Goal: Task Accomplishment & Management: Manage account settings

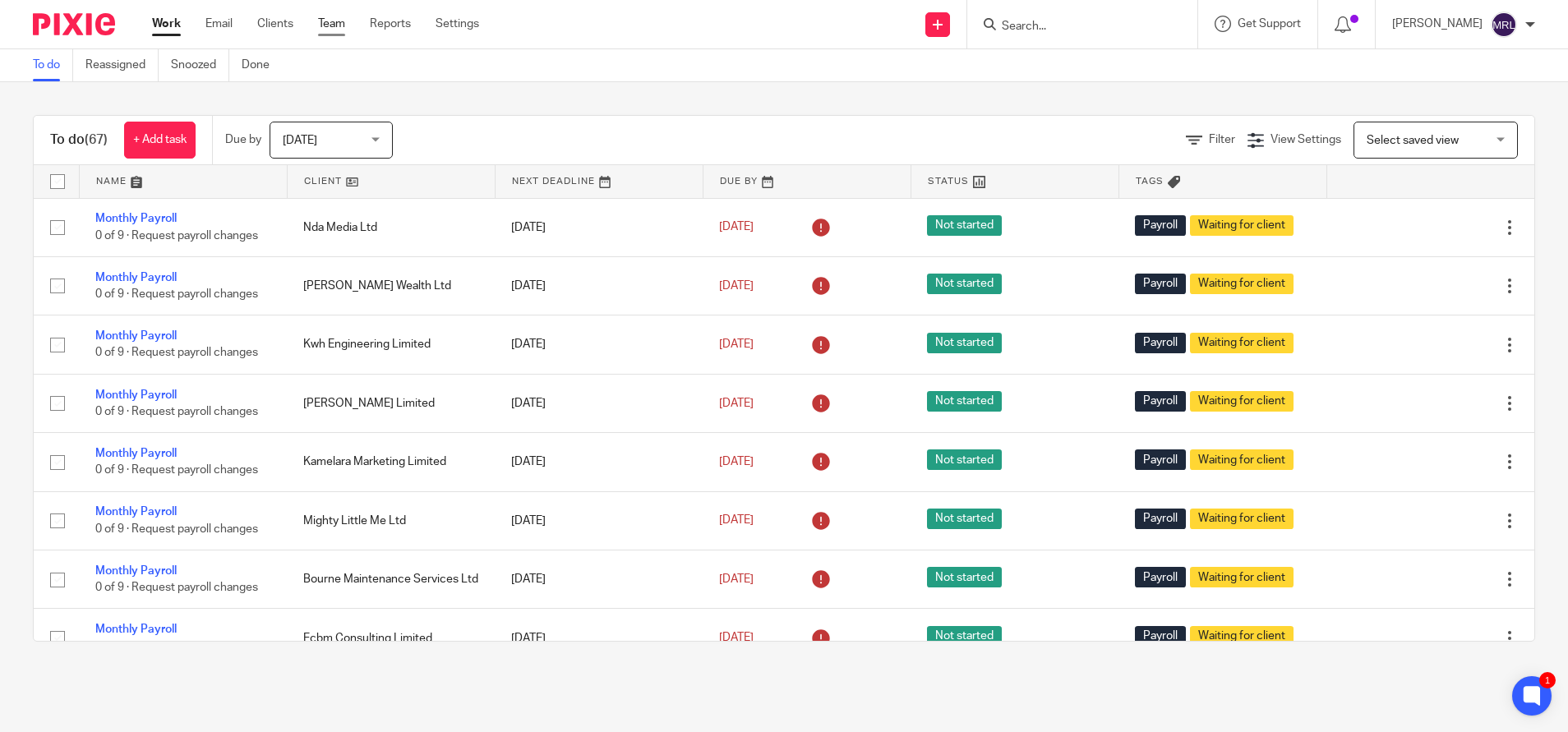
click at [327, 20] on link "Team" at bounding box center [331, 23] width 27 height 16
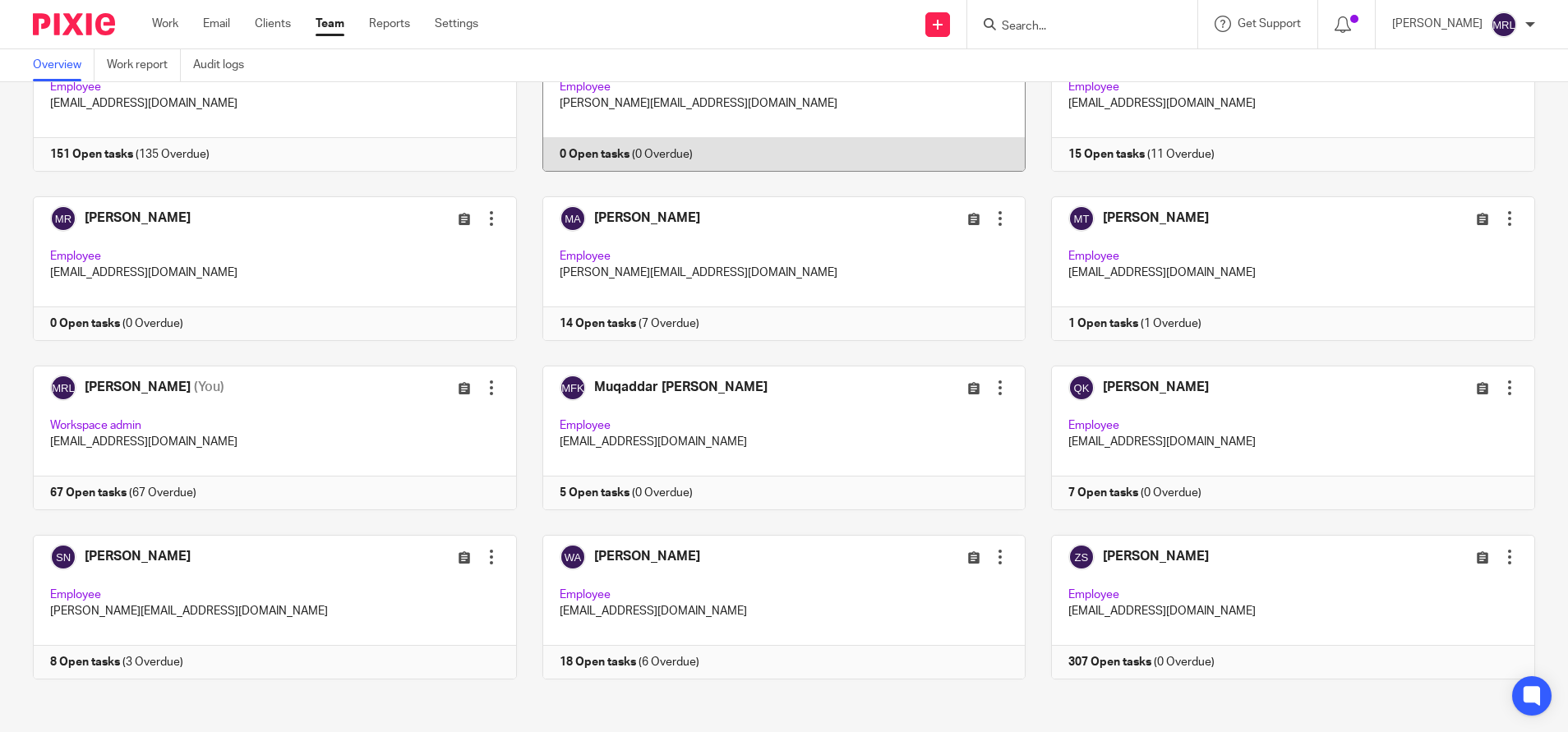
scroll to position [155, 0]
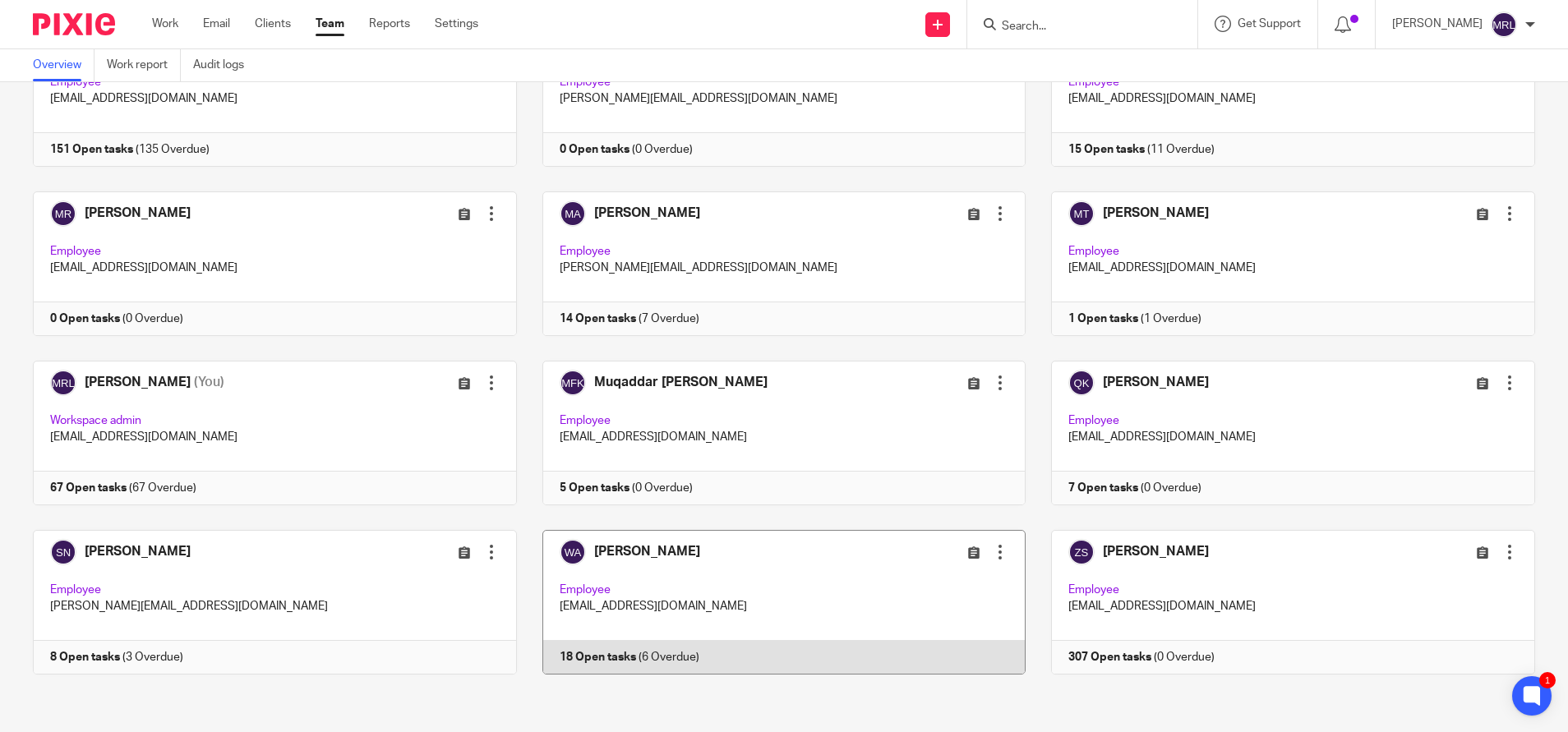
click at [712, 567] on link at bounding box center [771, 602] width 509 height 145
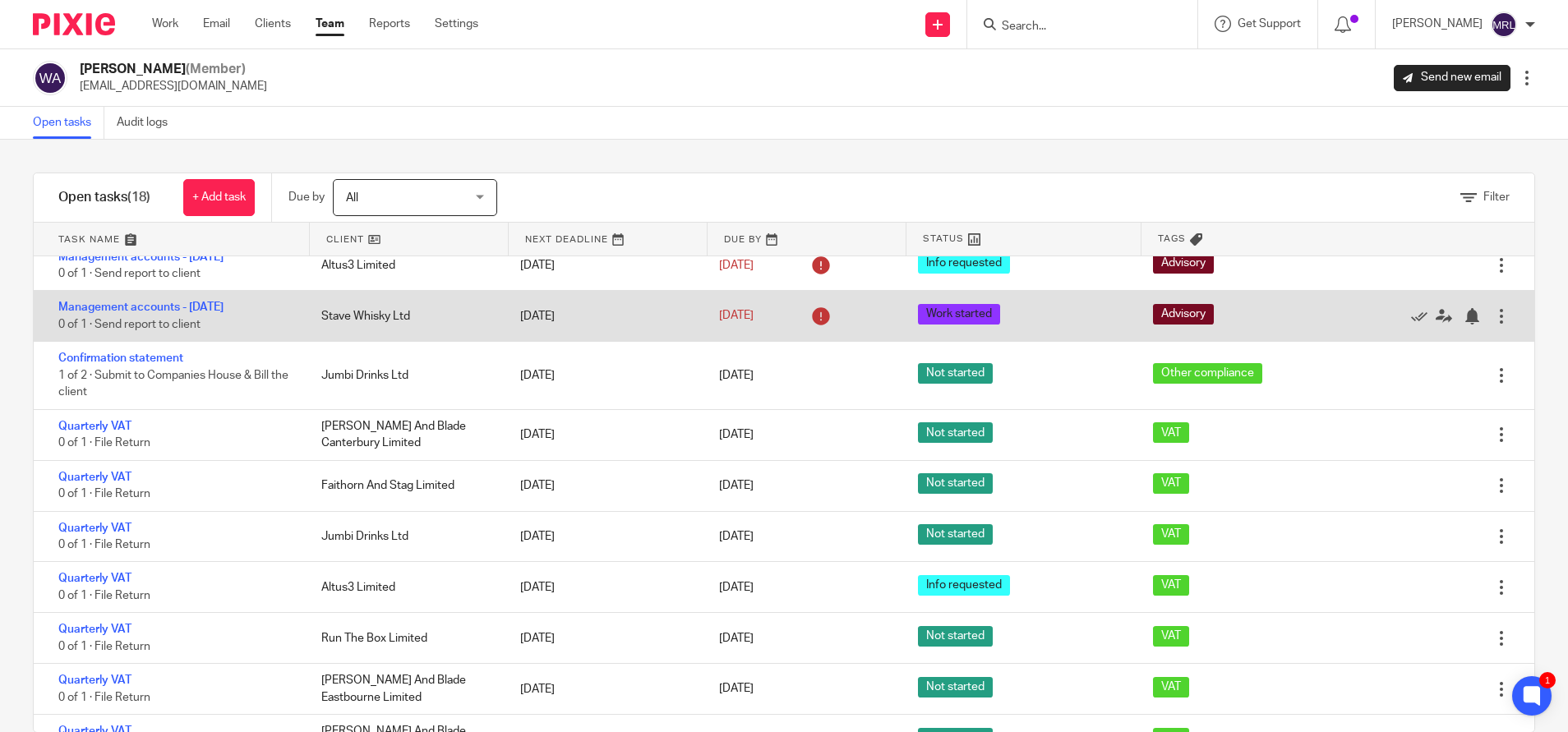
scroll to position [217, 0]
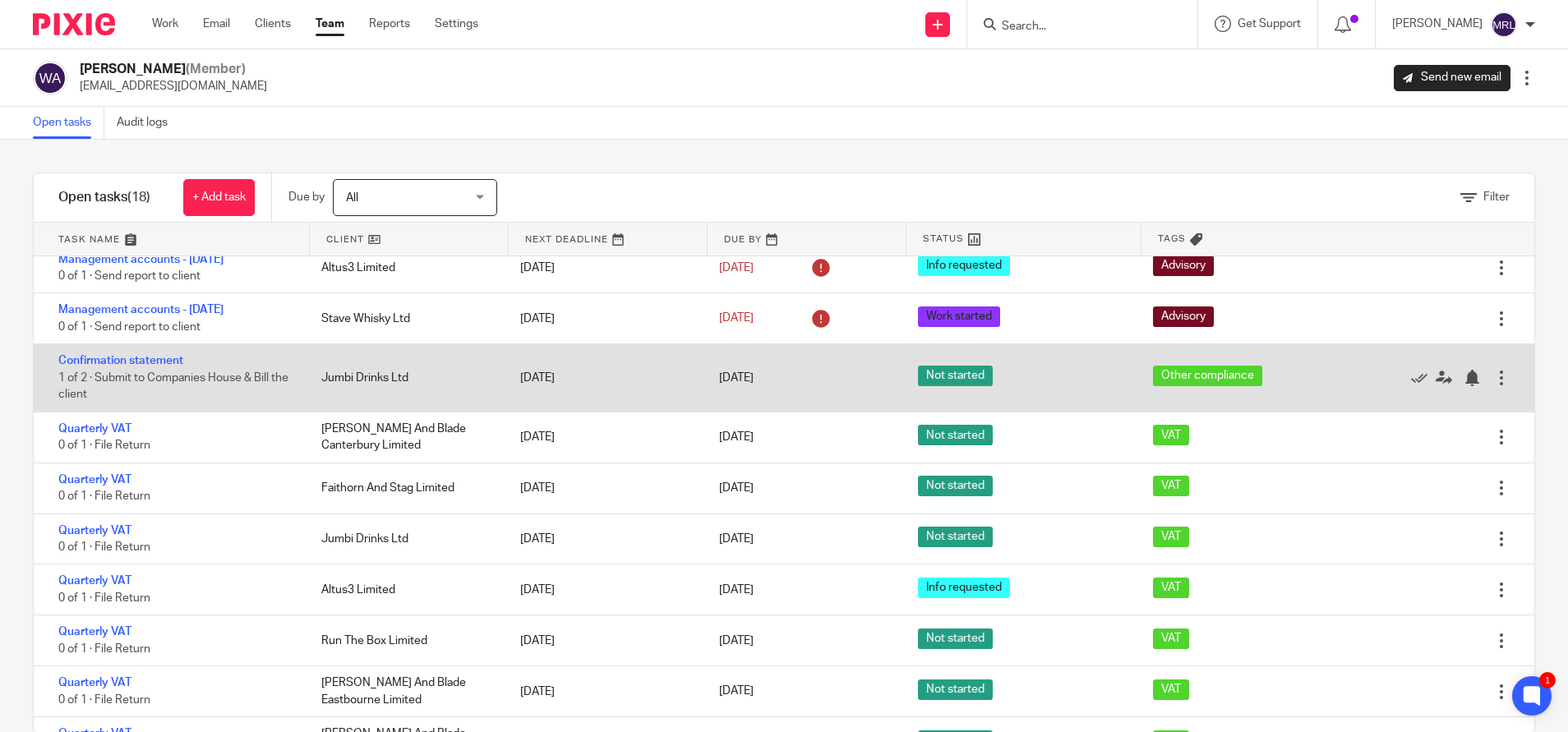
click at [1494, 379] on div at bounding box center [1502, 378] width 16 height 16
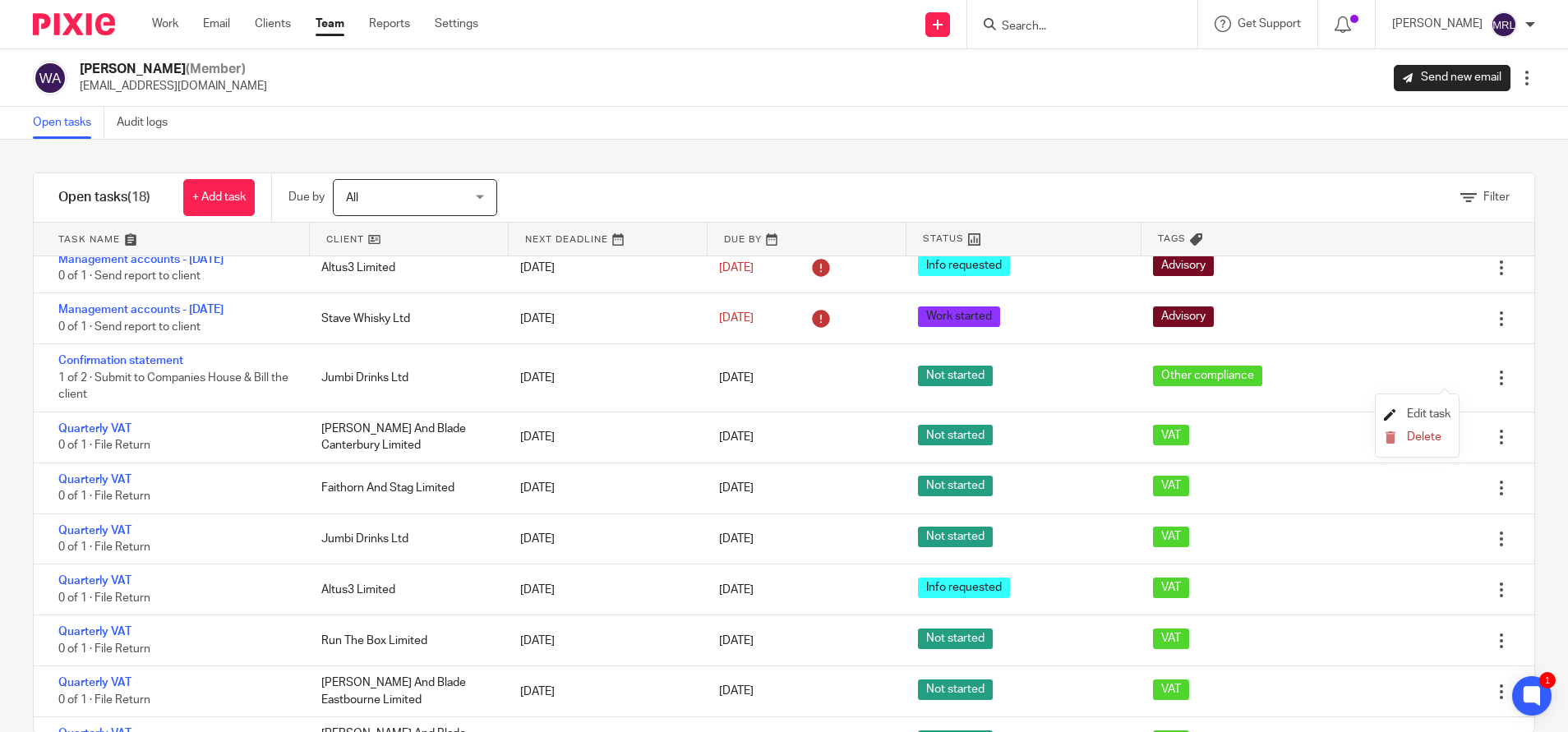
click at [1397, 413] on link "Edit task" at bounding box center [1418, 413] width 66 height 12
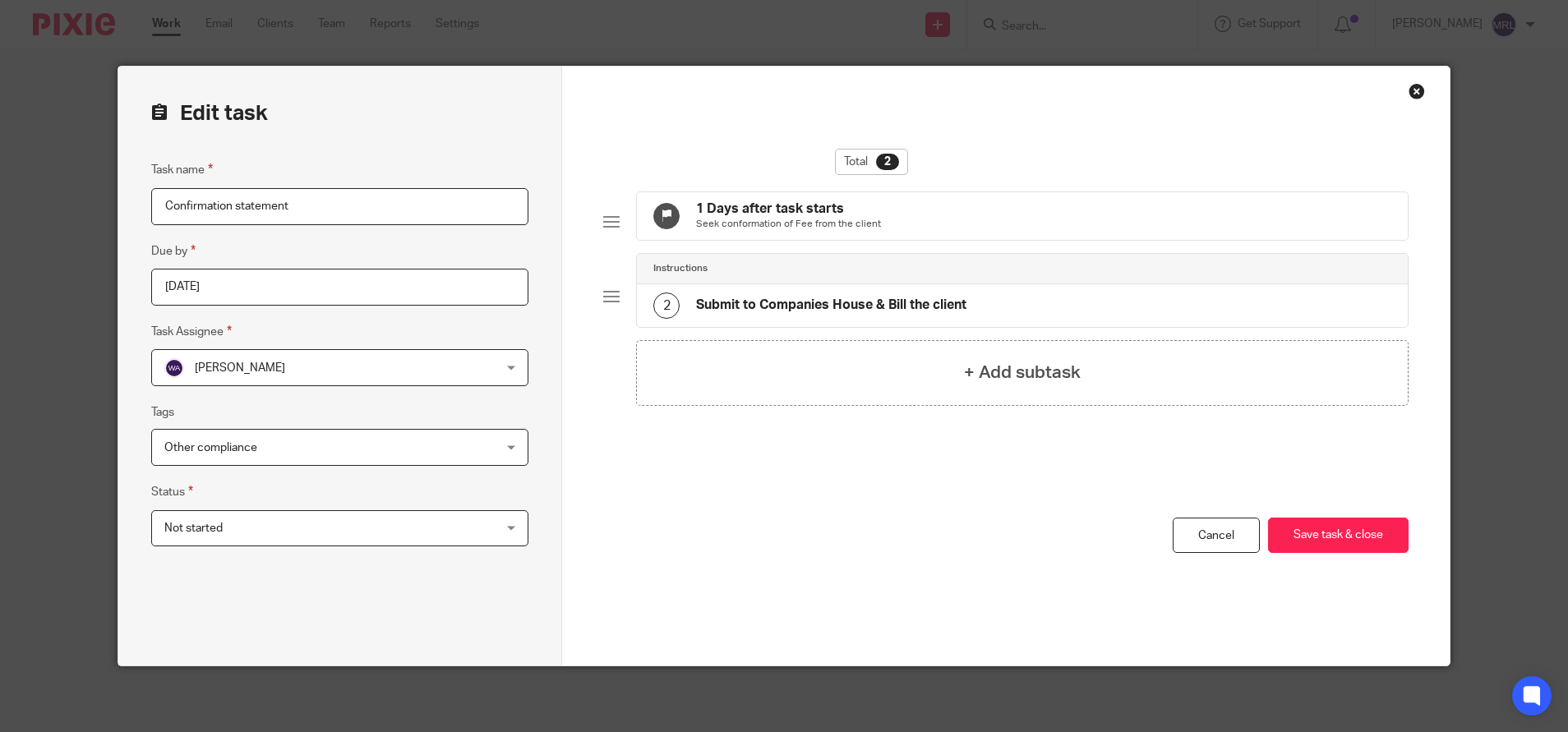
click at [1412, 89] on div "Close this dialog window" at bounding box center [1417, 91] width 16 height 16
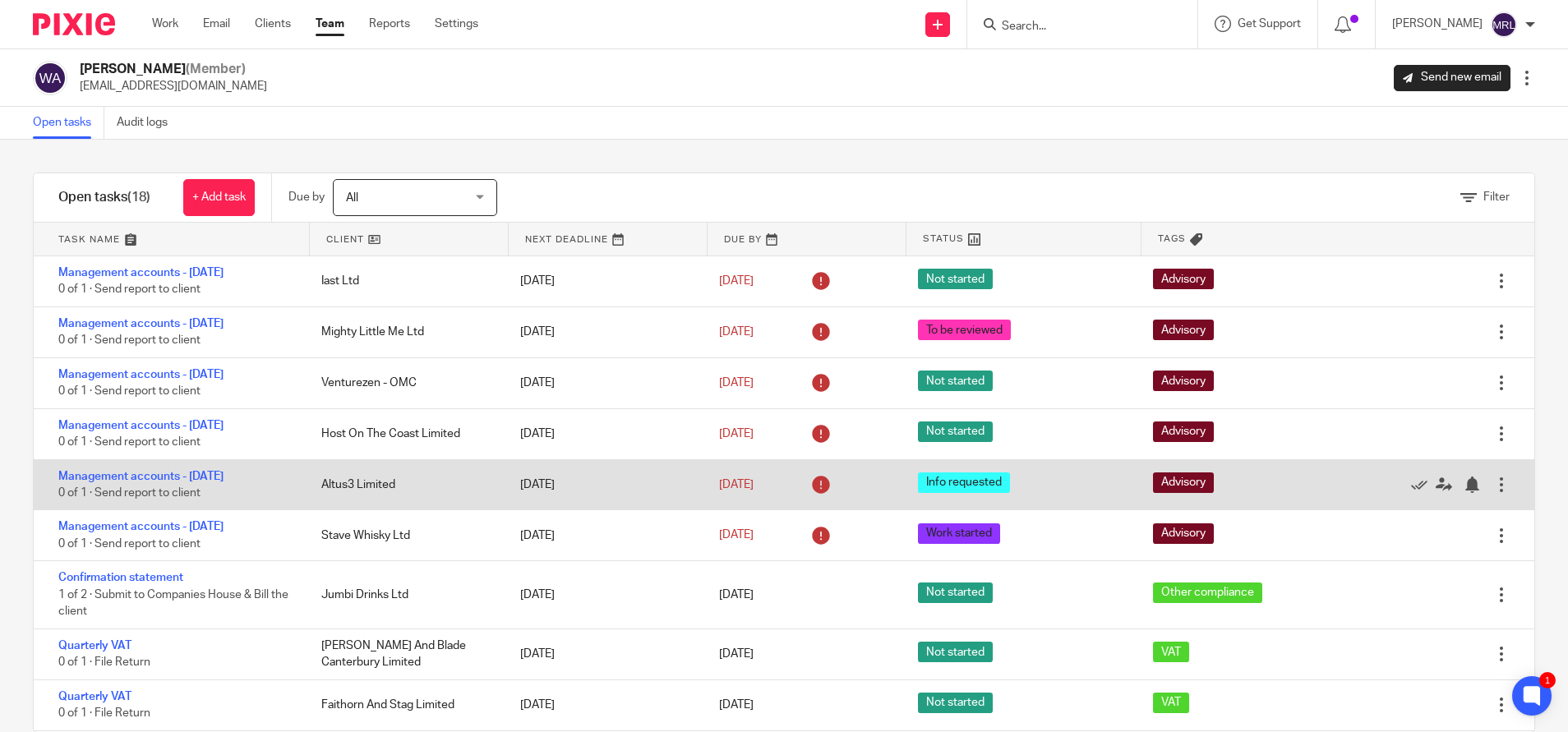
scroll to position [44, 0]
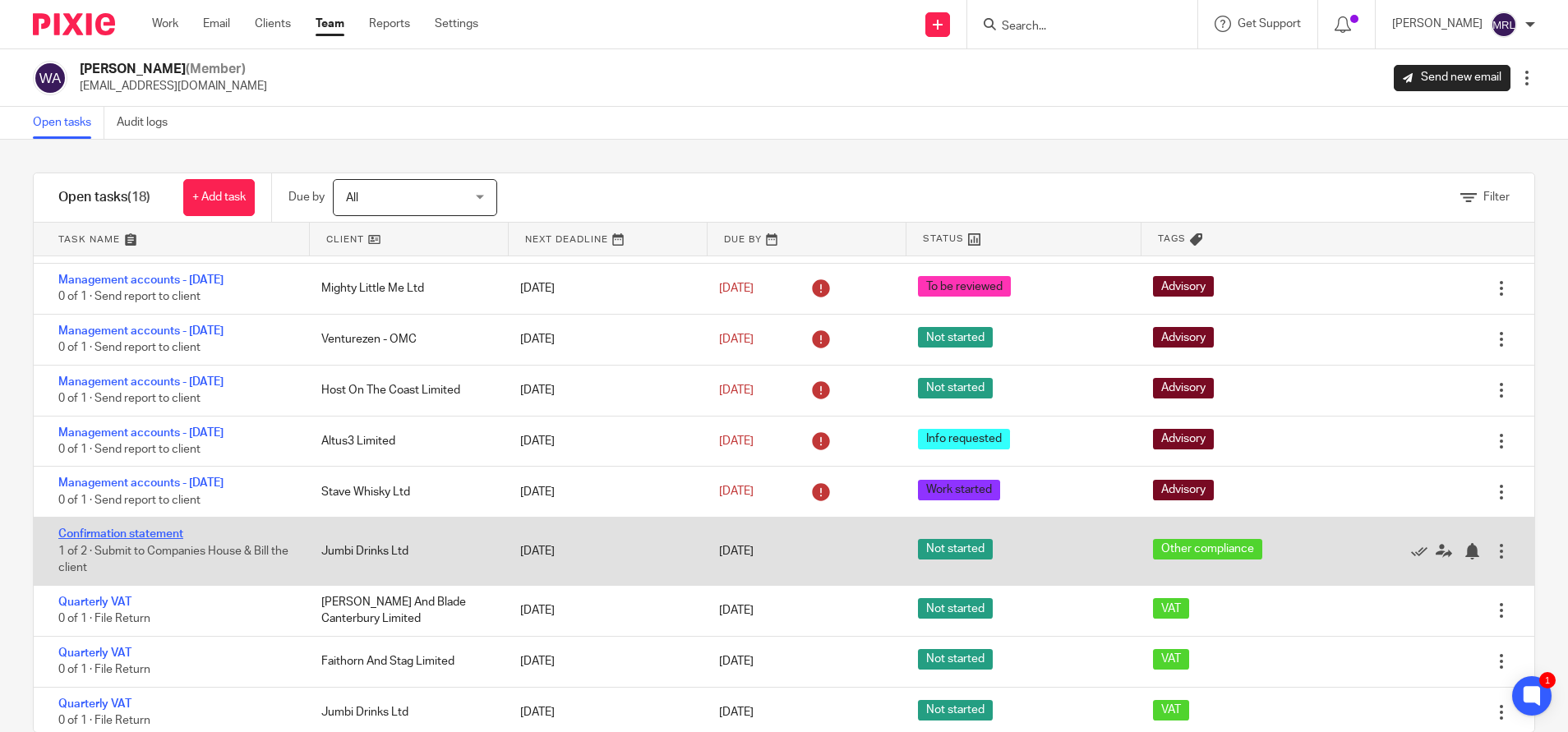
click at [140, 529] on link "Confirmation statement" at bounding box center [121, 534] width 125 height 12
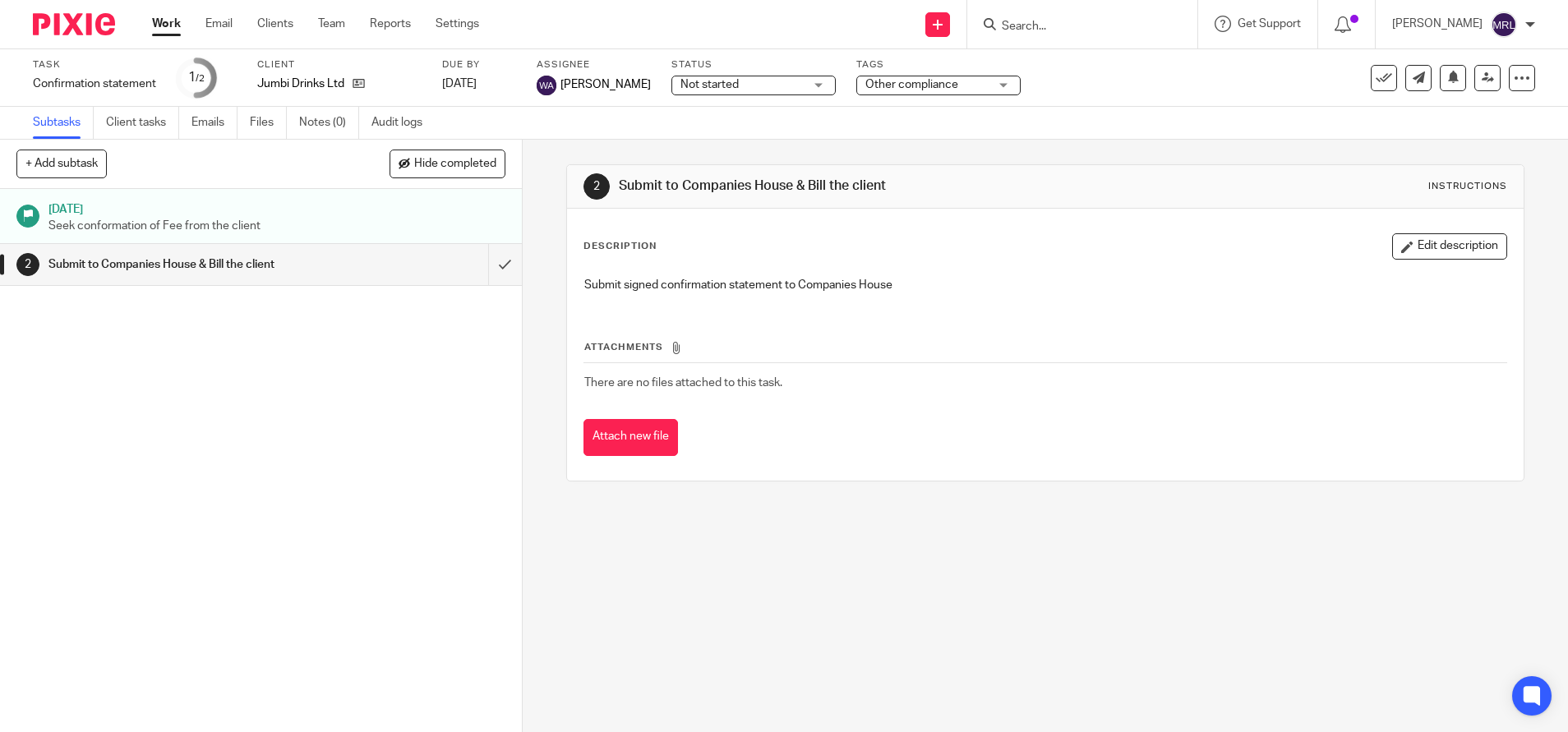
click at [729, 89] on span "Not started" at bounding box center [742, 84] width 124 height 17
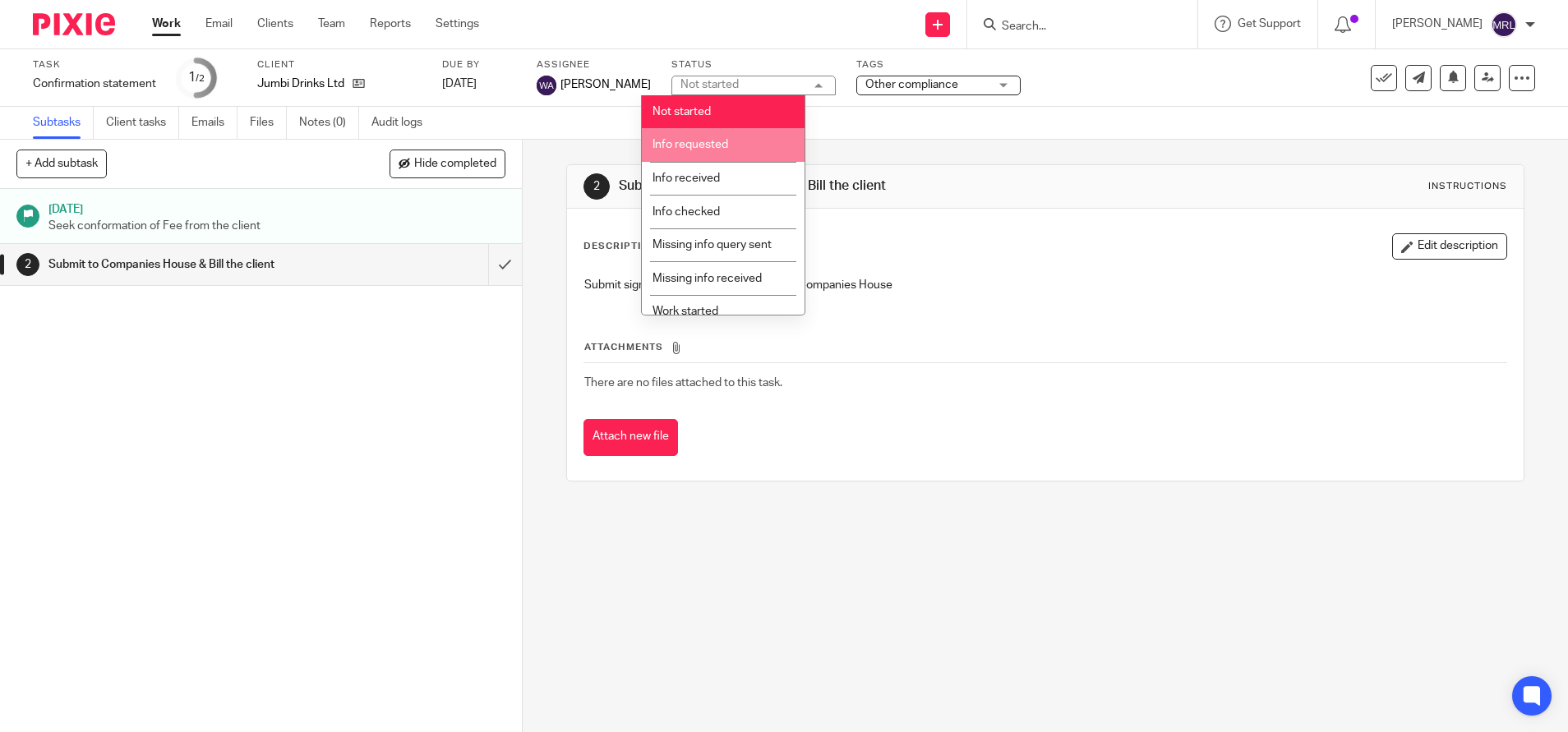
click at [704, 145] on span "Info requested" at bounding box center [690, 144] width 75 height 12
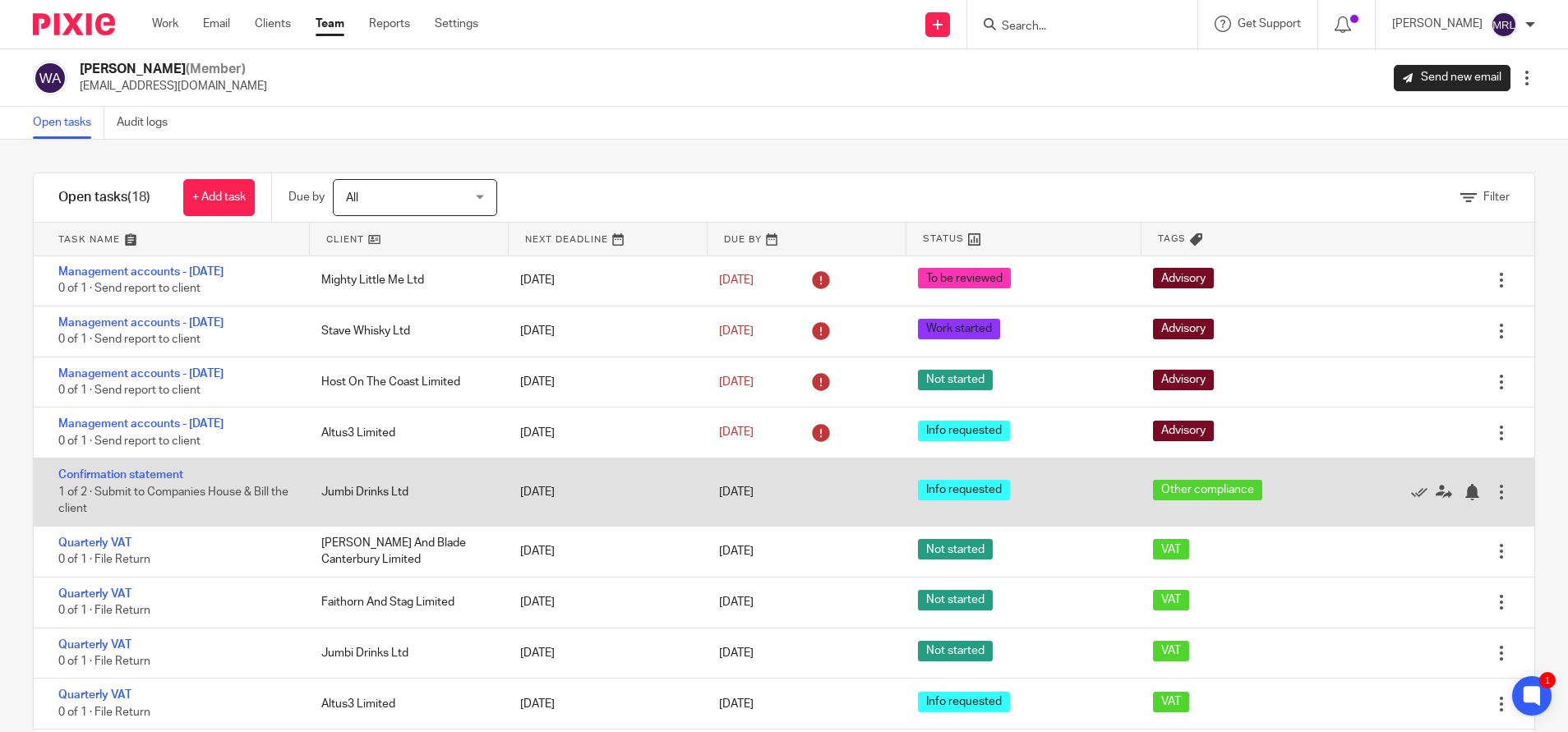
scroll to position [104, 0]
click at [126, 469] on link "Confirmation statement" at bounding box center [121, 474] width 125 height 12
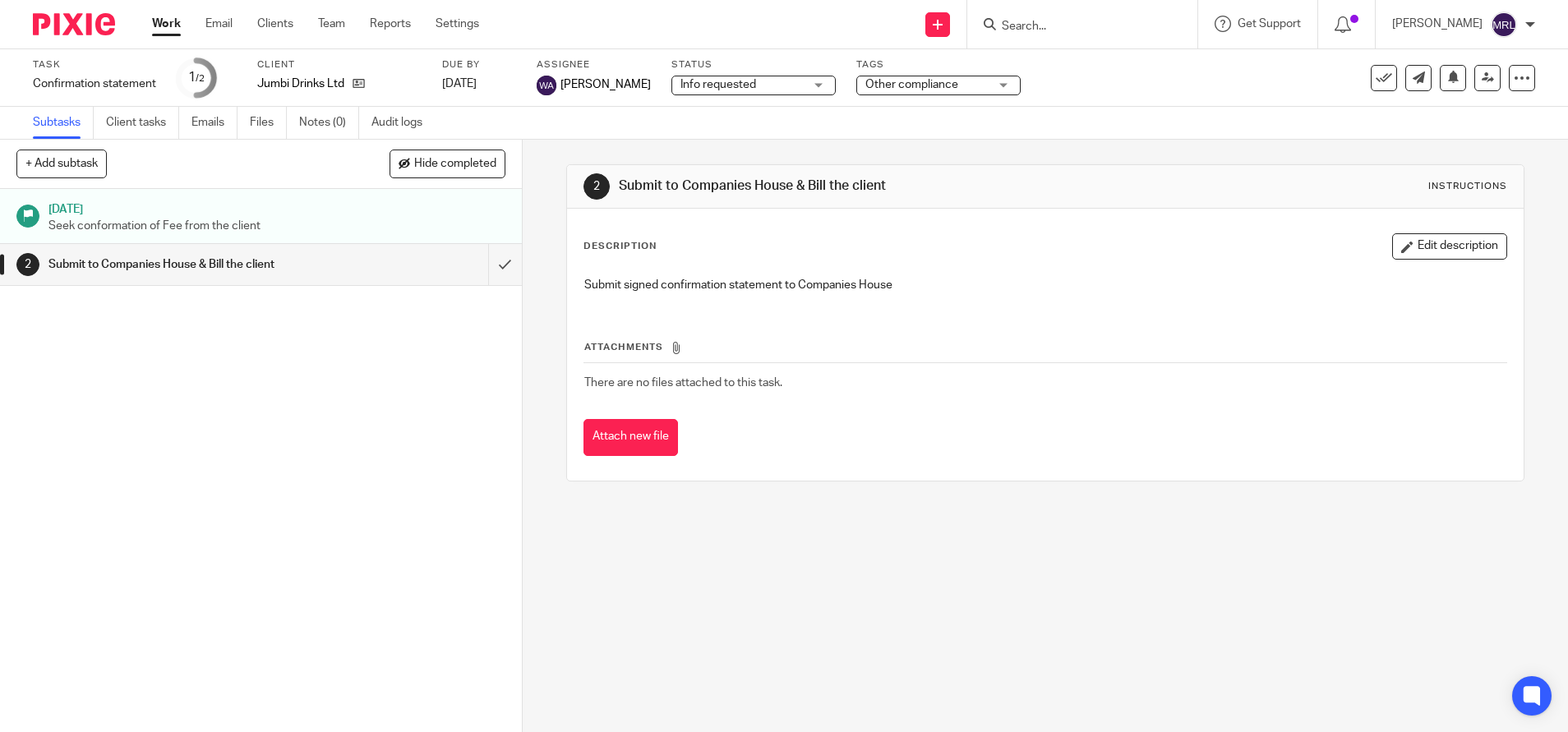
click at [749, 84] on span "Info requested" at bounding box center [742, 84] width 124 height 17
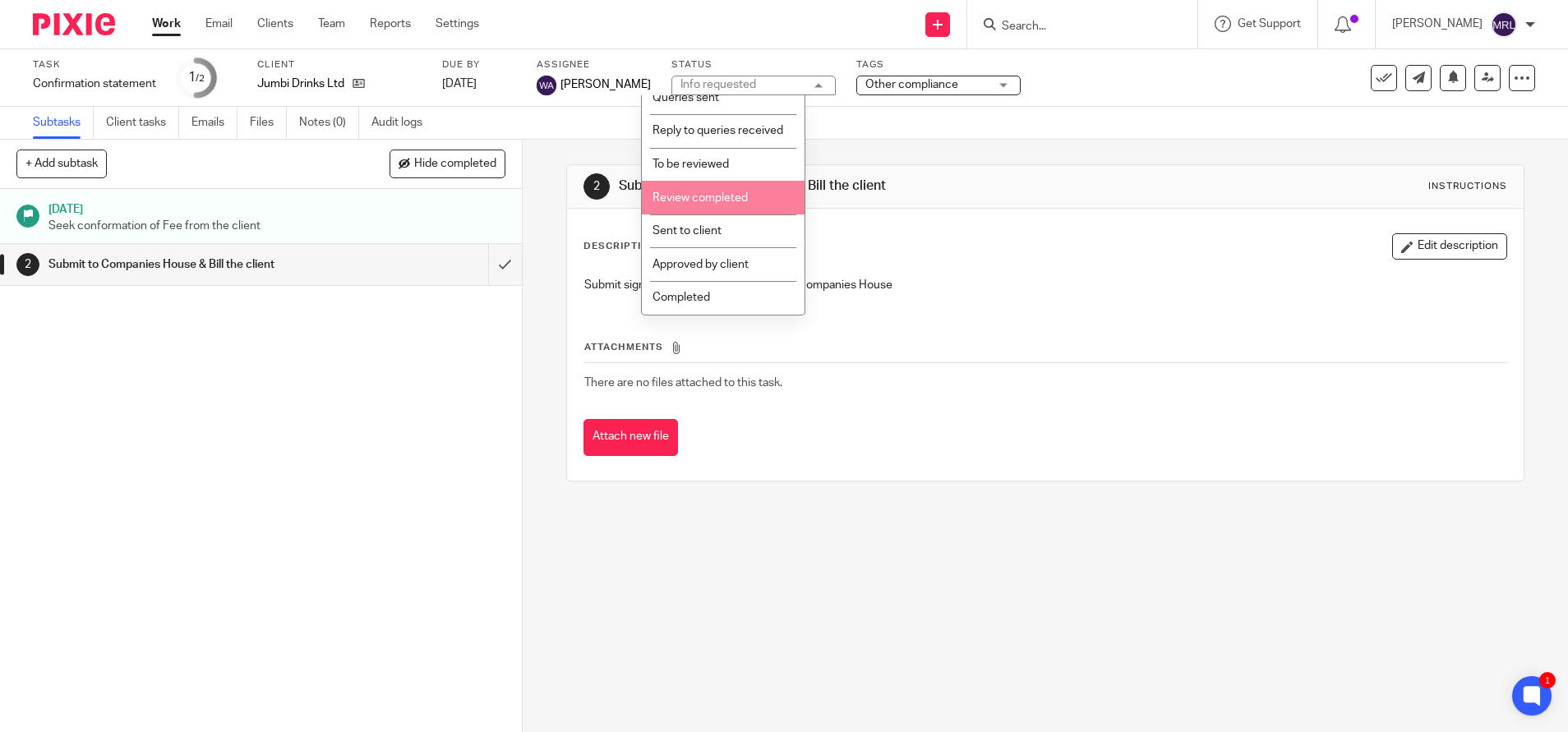
scroll to position [264, 0]
click at [711, 236] on span "Sent to client" at bounding box center [686, 231] width 69 height 12
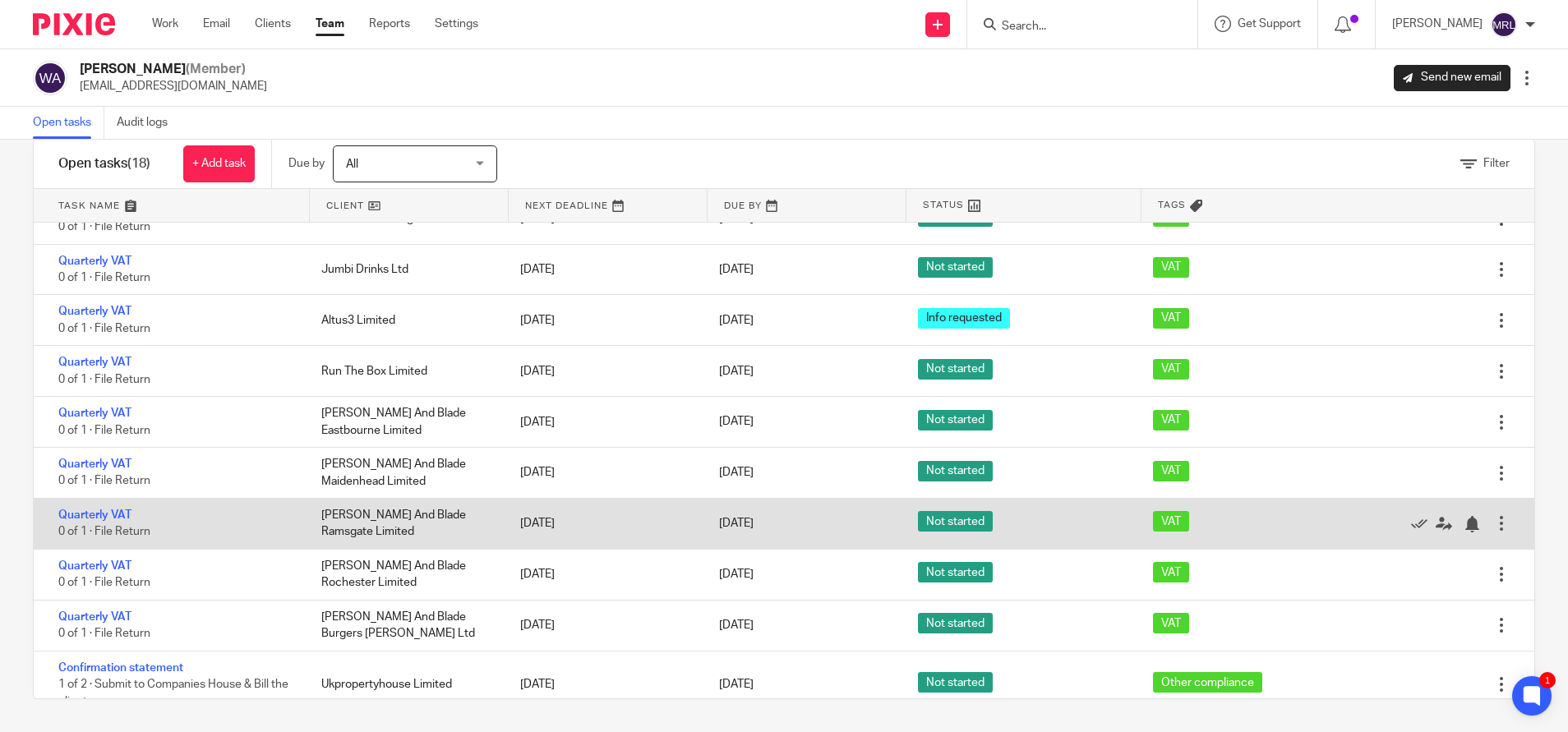
scroll to position [472, 0]
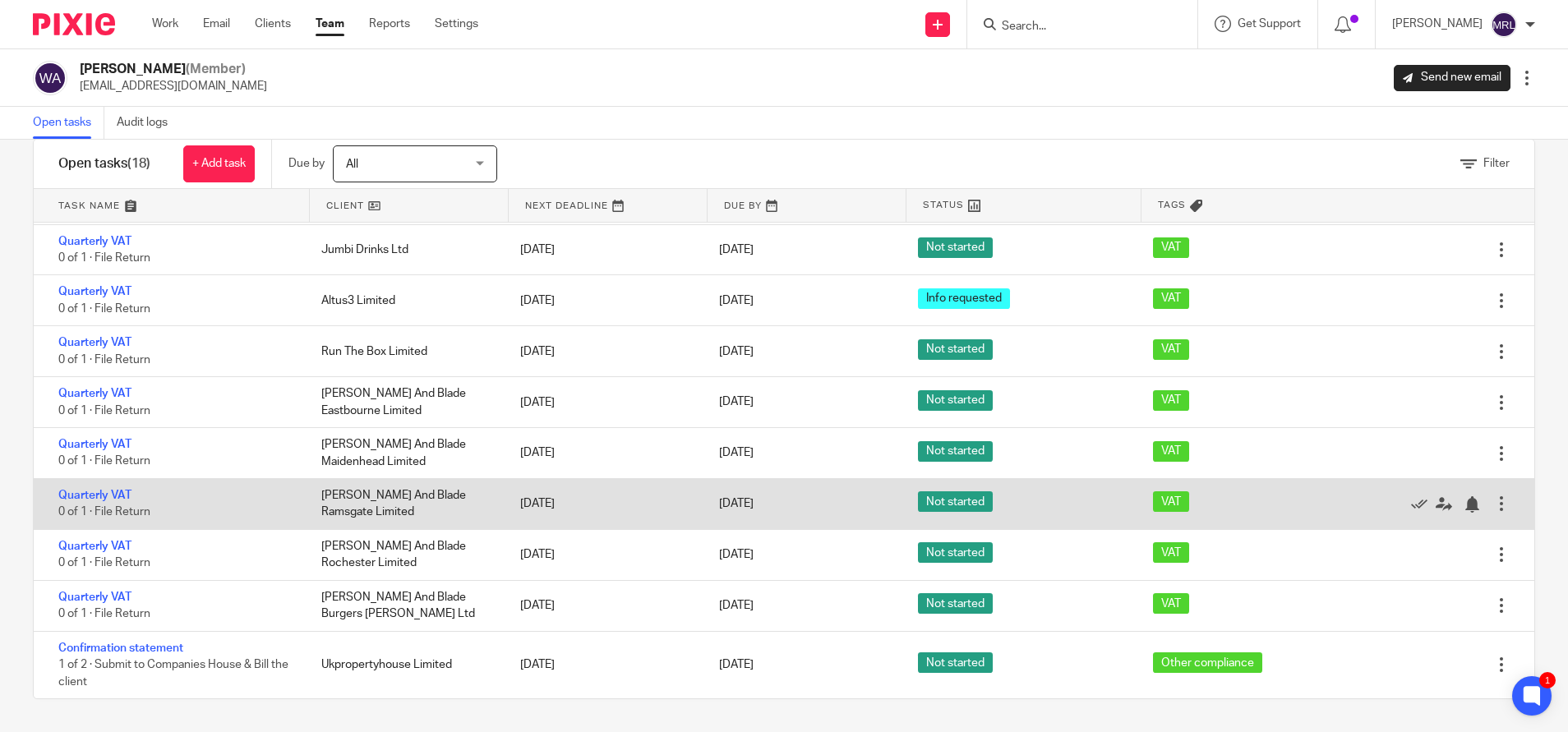
drag, startPoint x: 610, startPoint y: 532, endPoint x: 602, endPoint y: 484, distance: 48.7
click at [602, 484] on div "Management accounts - August 2025 0 of 1 · Send report to client Venturezen - O…" at bounding box center [784, 461] width 1501 height 476
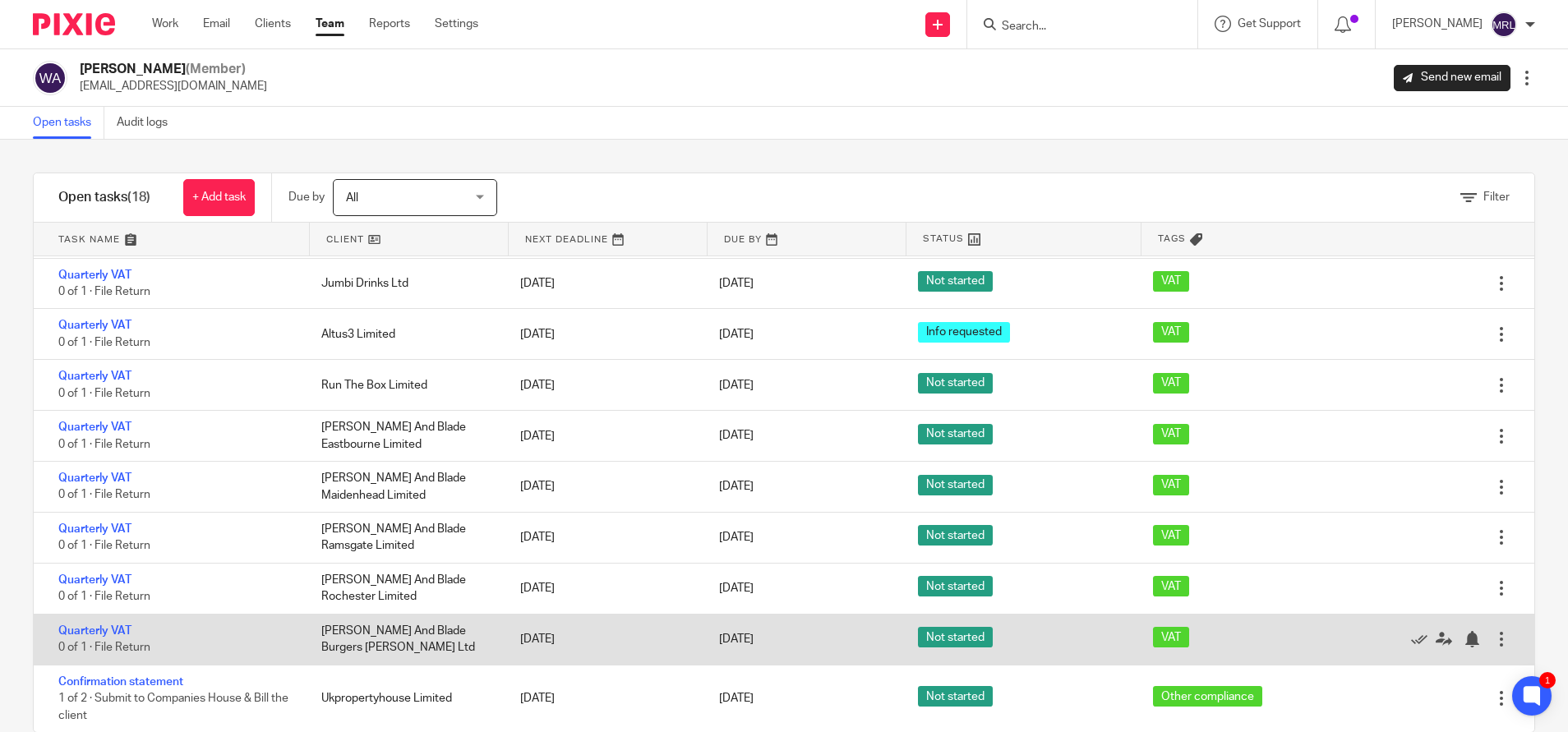
scroll to position [34, 0]
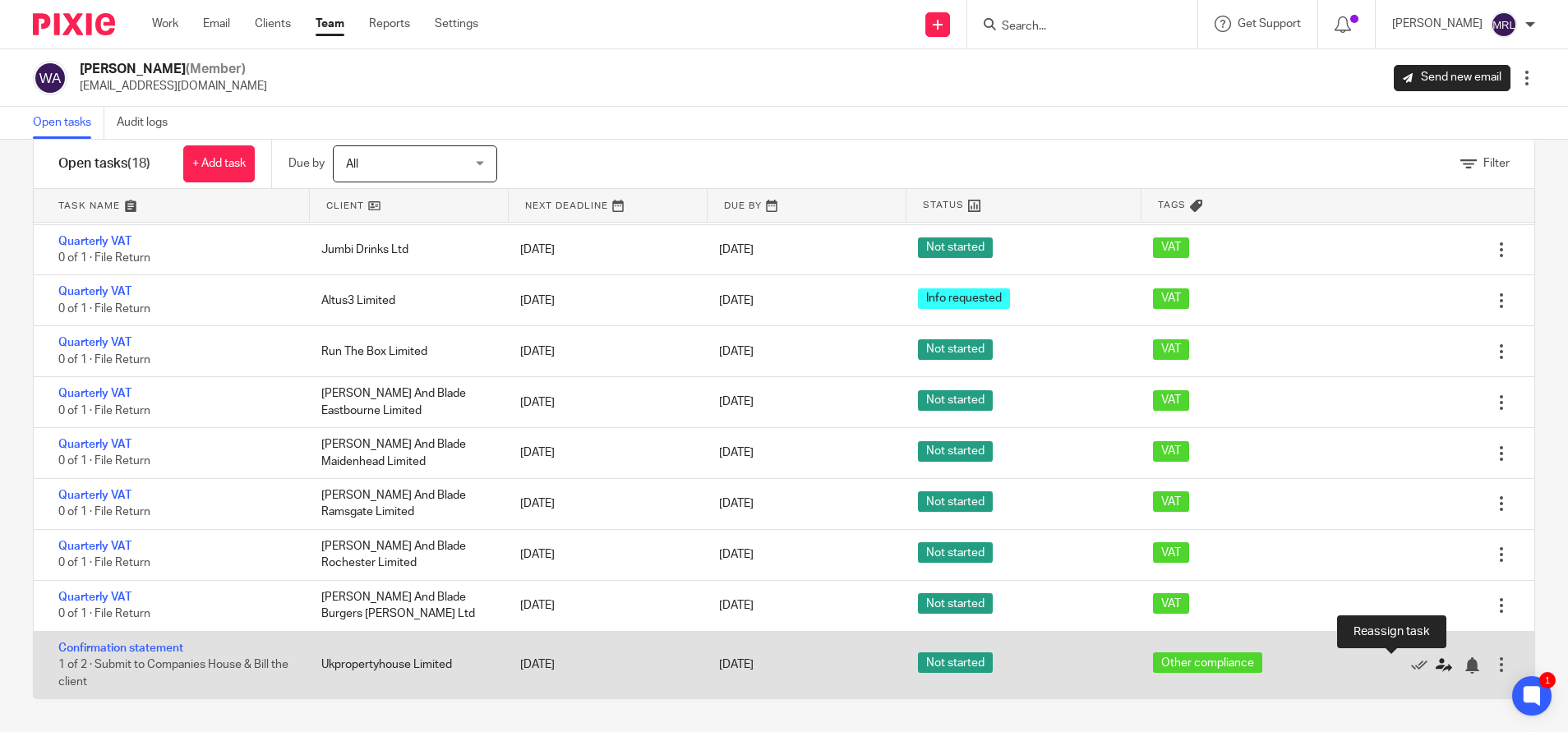
click at [1436, 667] on icon at bounding box center [1444, 666] width 16 height 16
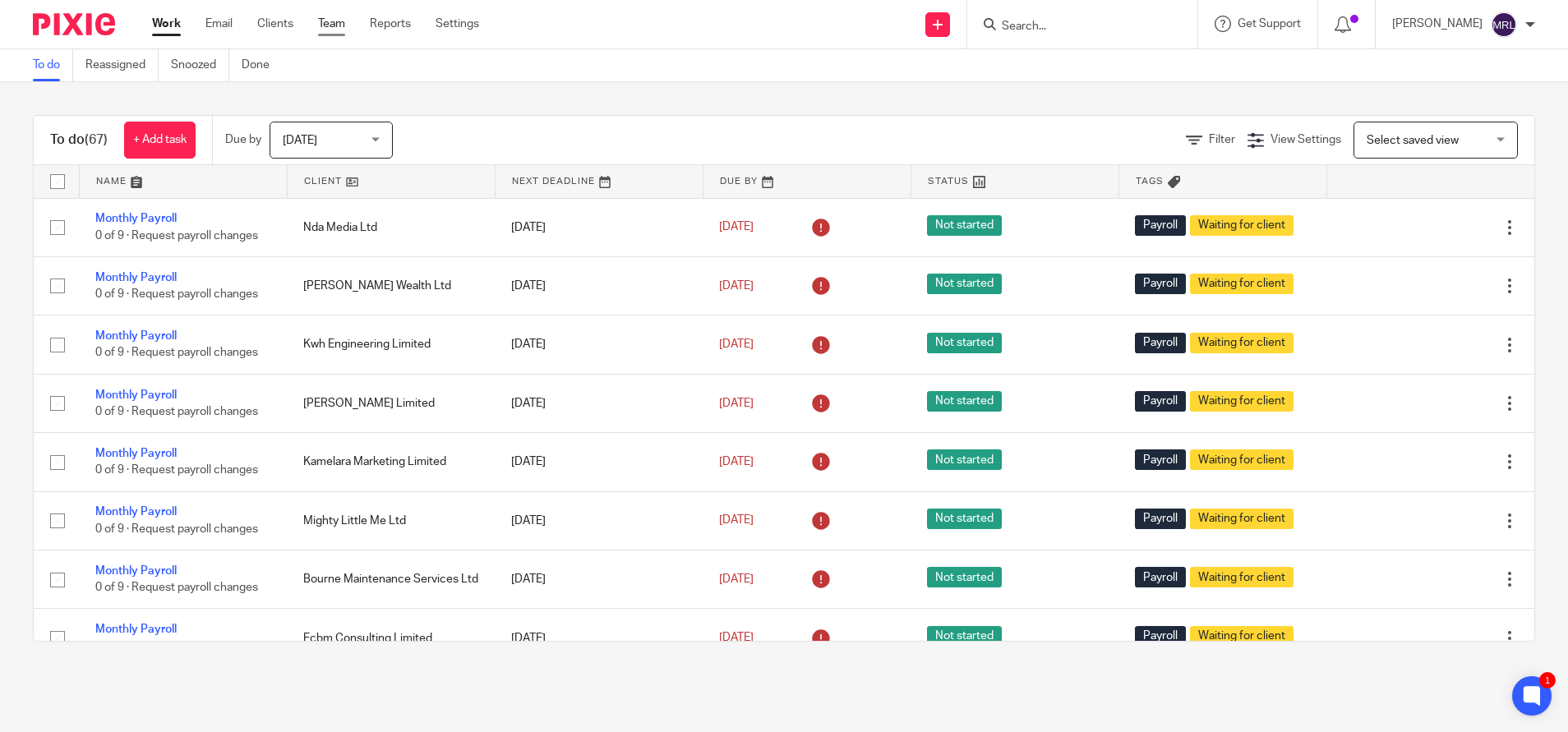
click at [344, 16] on link "Team" at bounding box center [331, 23] width 27 height 16
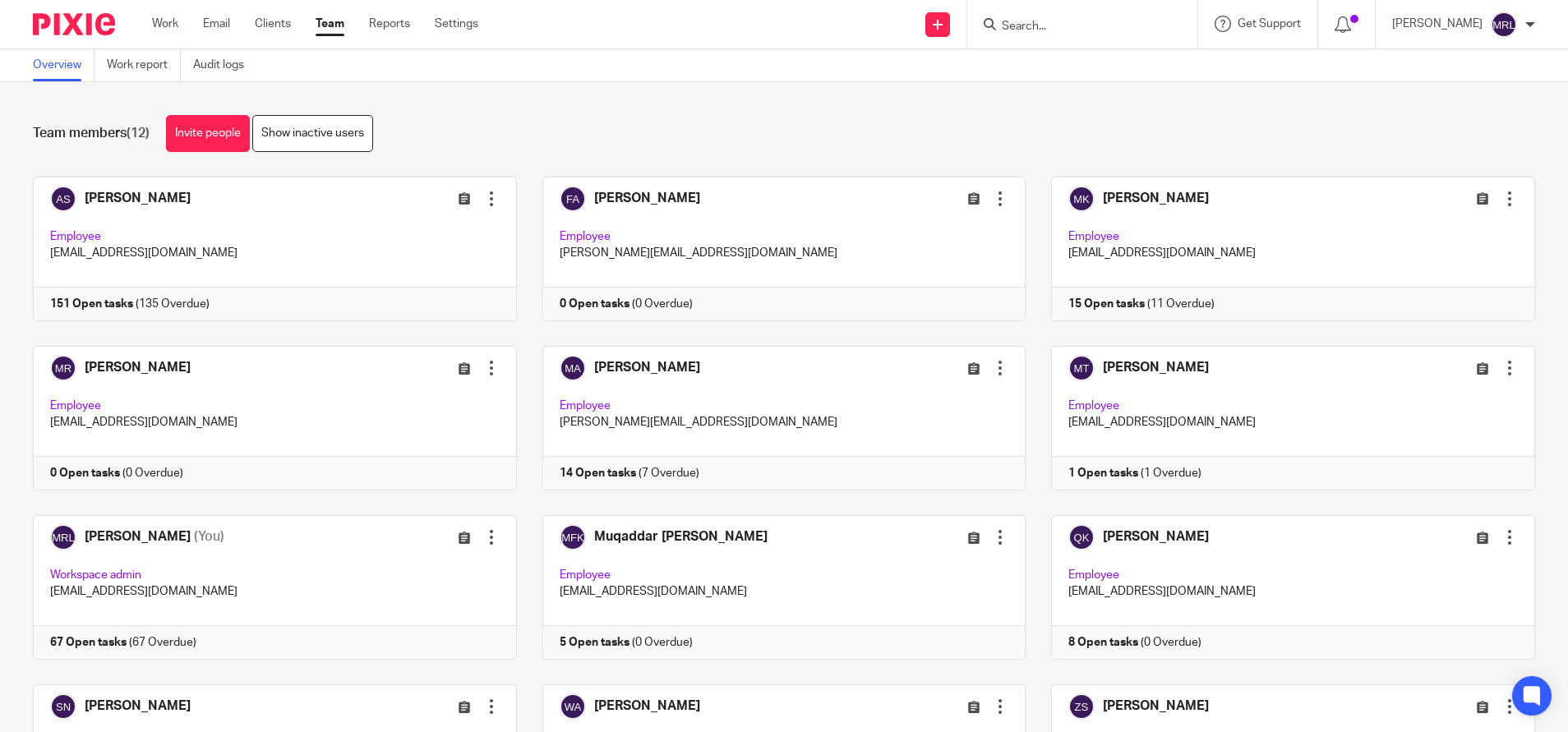
scroll to position [155, 0]
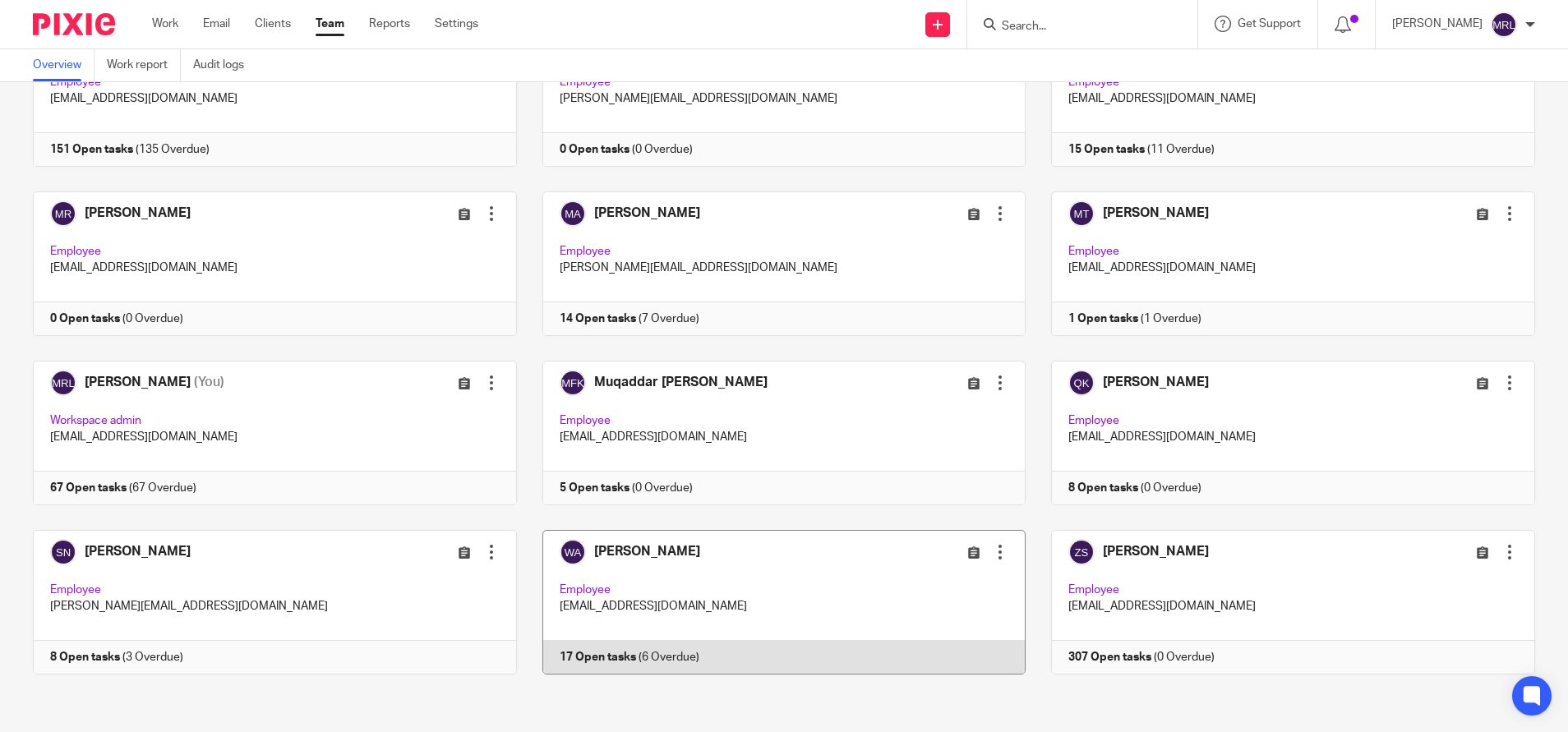
click at [686, 568] on link at bounding box center [771, 602] width 509 height 145
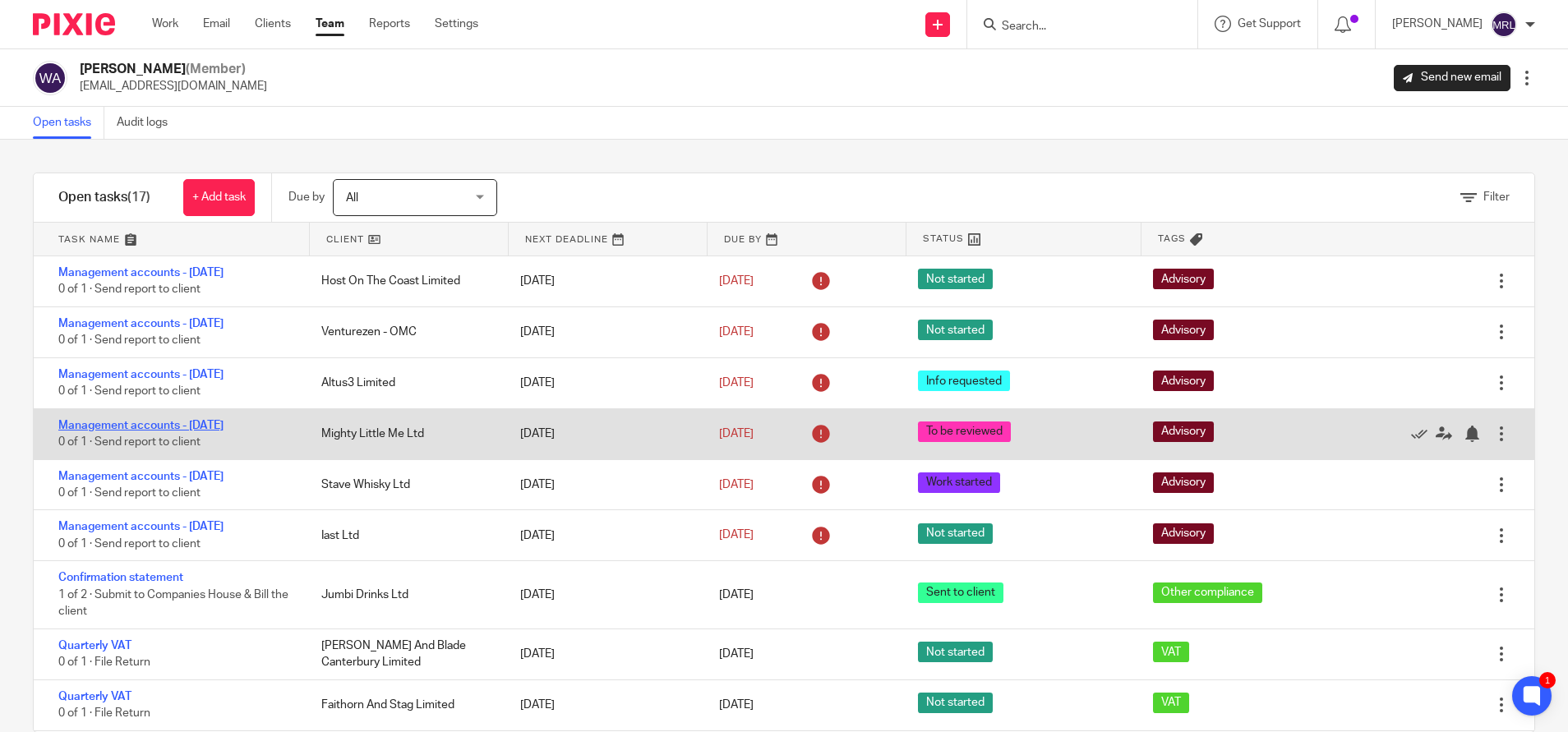
click at [184, 425] on link "Management accounts - August 2025" at bounding box center [141, 425] width 166 height 12
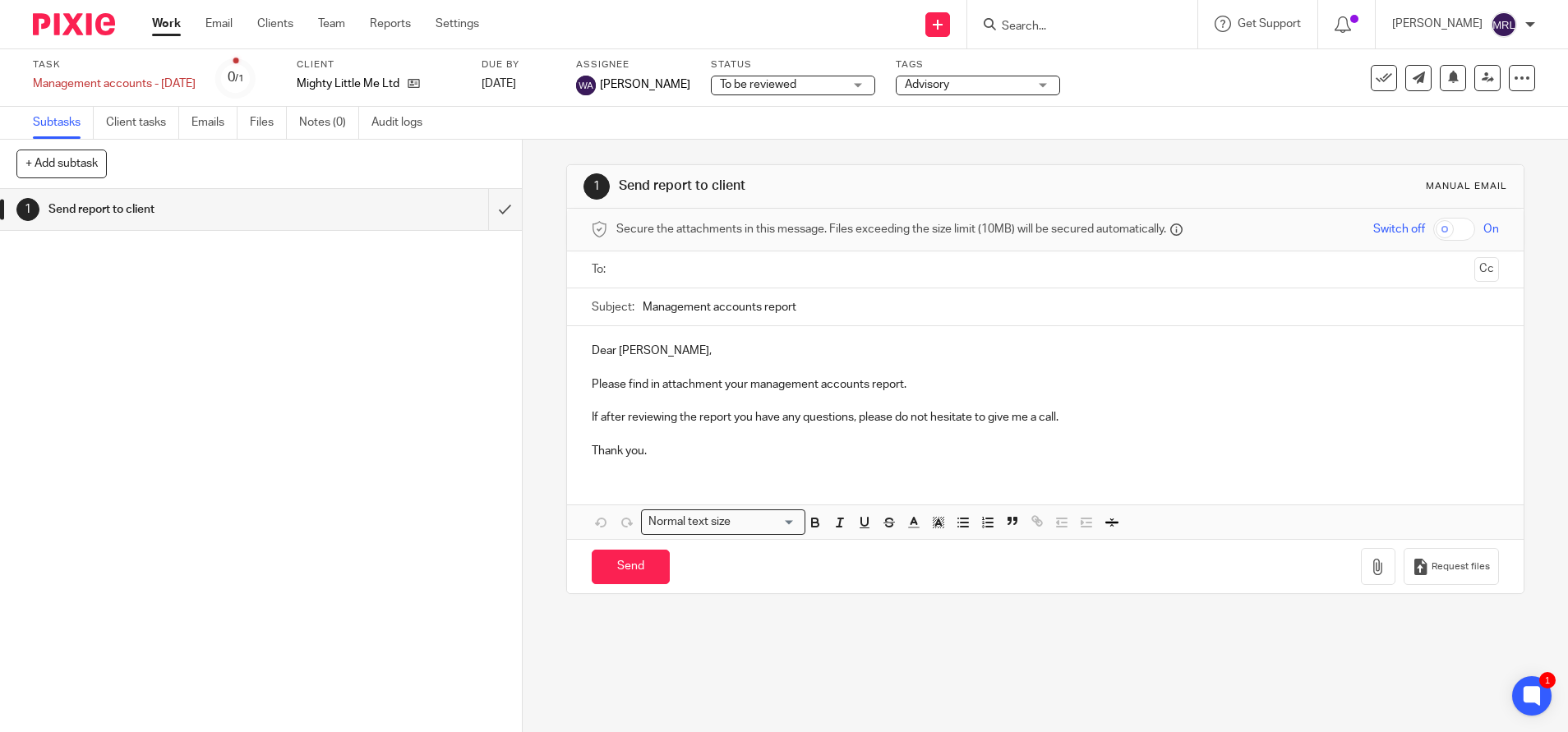
click at [805, 86] on span "To be reviewed" at bounding box center [782, 84] width 124 height 17
click at [1064, 90] on div "Task Management accounts - [DATE] Save Management accounts - [DATE] 0 /1 Client…" at bounding box center [659, 78] width 1252 height 39
click at [339, 17] on link "Team" at bounding box center [331, 23] width 27 height 16
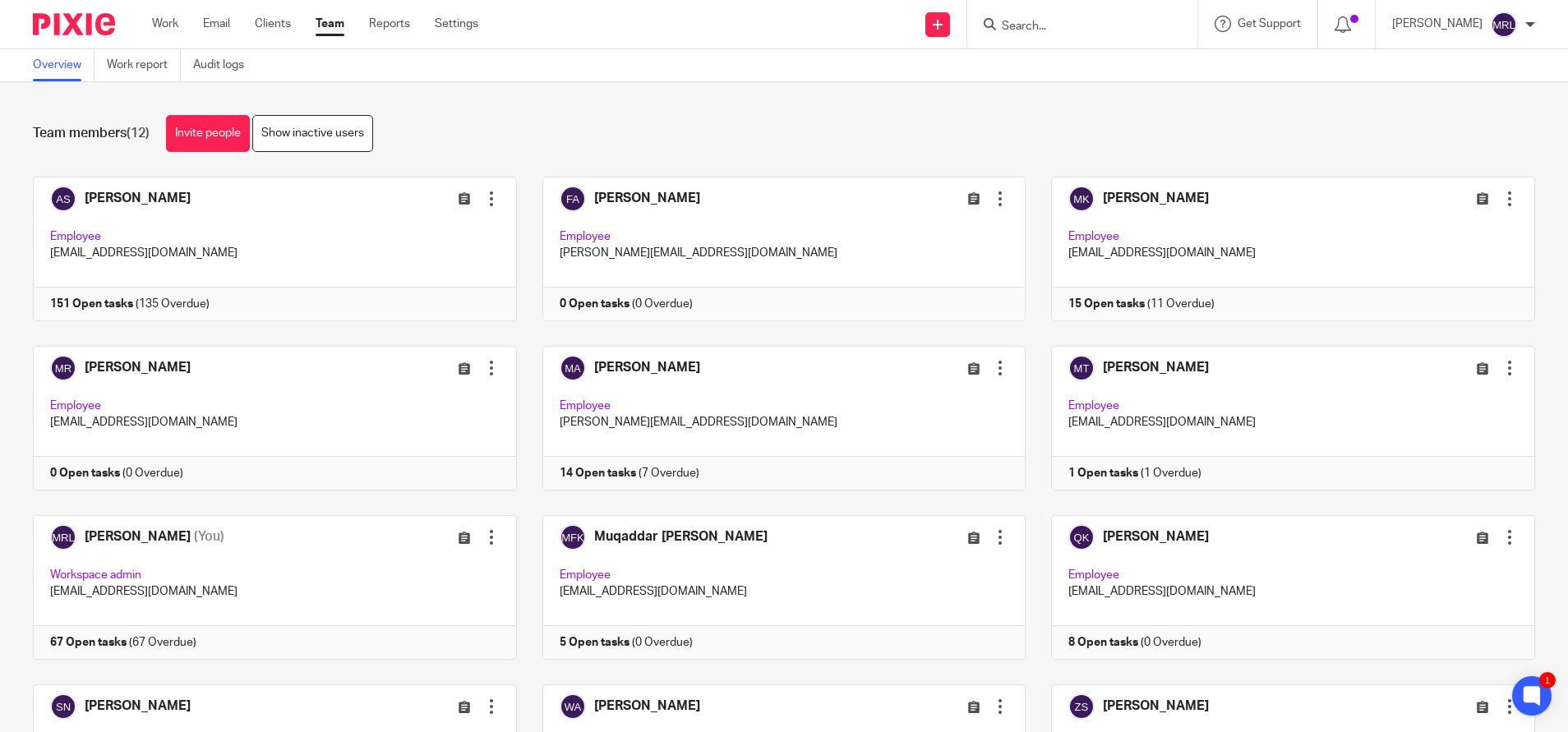
scroll to position [155, 0]
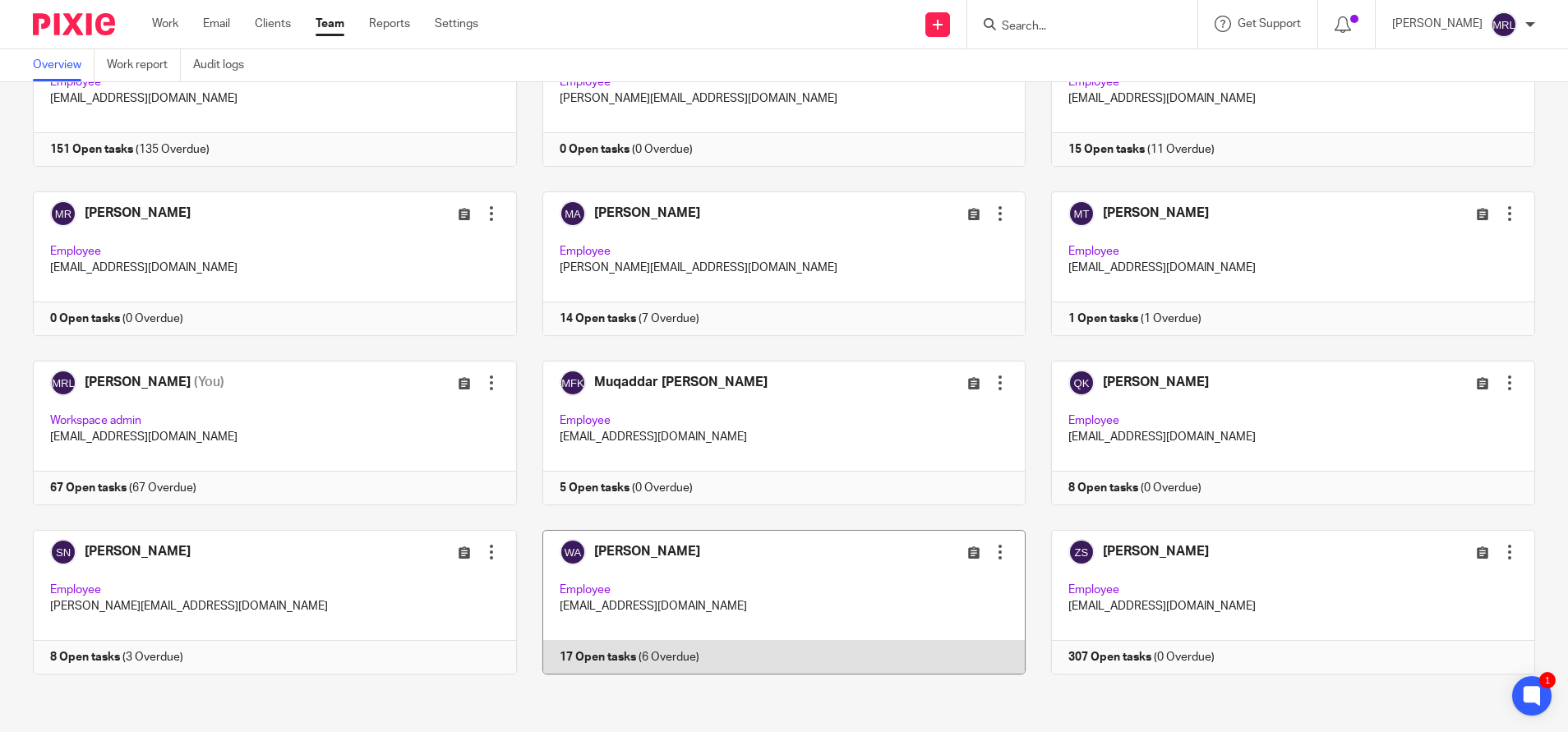
click at [801, 549] on link at bounding box center [771, 602] width 509 height 145
